Goal: Find specific page/section: Find specific page/section

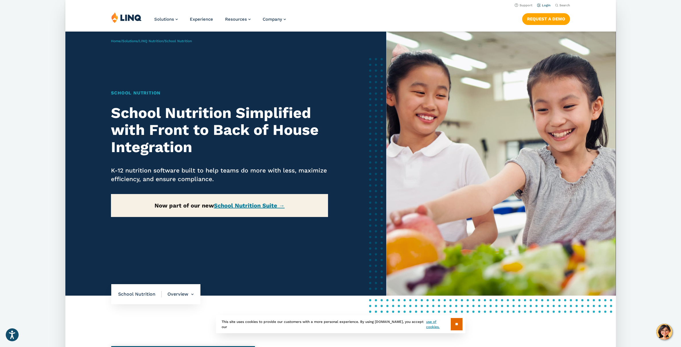
click at [549, 7] on link "Login" at bounding box center [543, 5] width 13 height 4
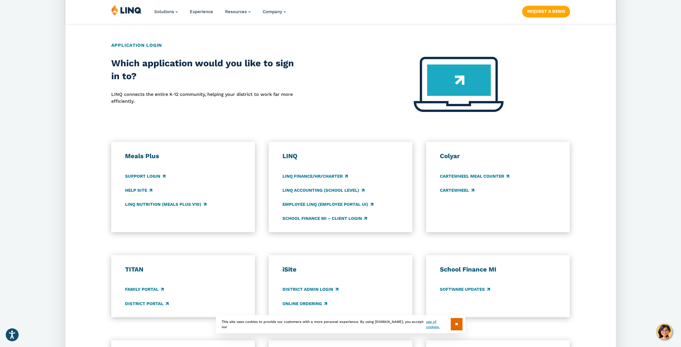
scroll to position [205, 0]
click at [147, 289] on link "Family Portal" at bounding box center [144, 289] width 39 height 6
